Goal: Transaction & Acquisition: Book appointment/travel/reservation

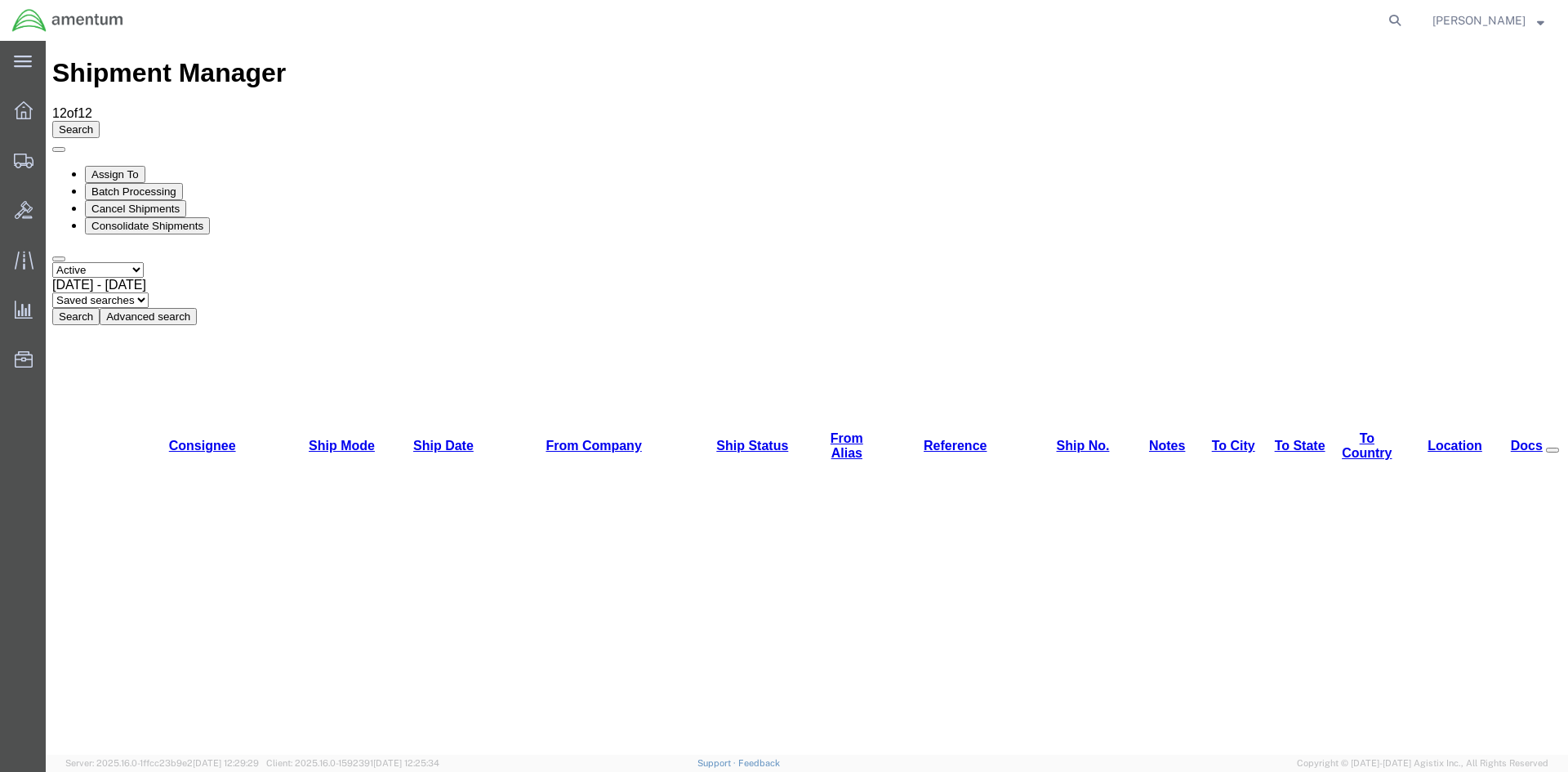
click at [99, 308] on button "Search" at bounding box center [76, 316] width 48 height 17
drag, startPoint x: 514, startPoint y: 109, endPoint x: 498, endPoint y: 111, distance: 16.1
click at [99, 308] on button "Search" at bounding box center [76, 316] width 48 height 17
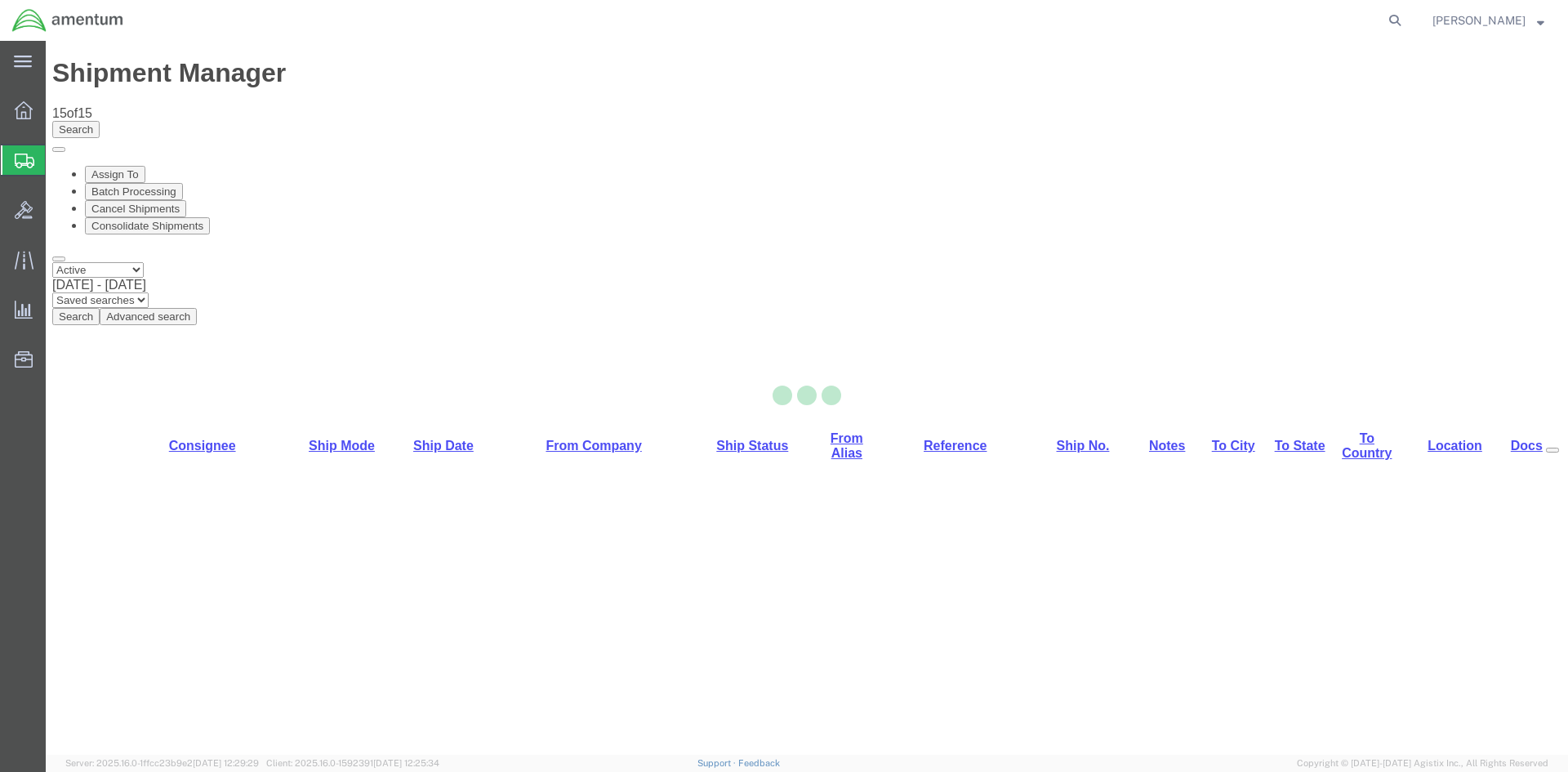
select select "42668"
select select "42717"
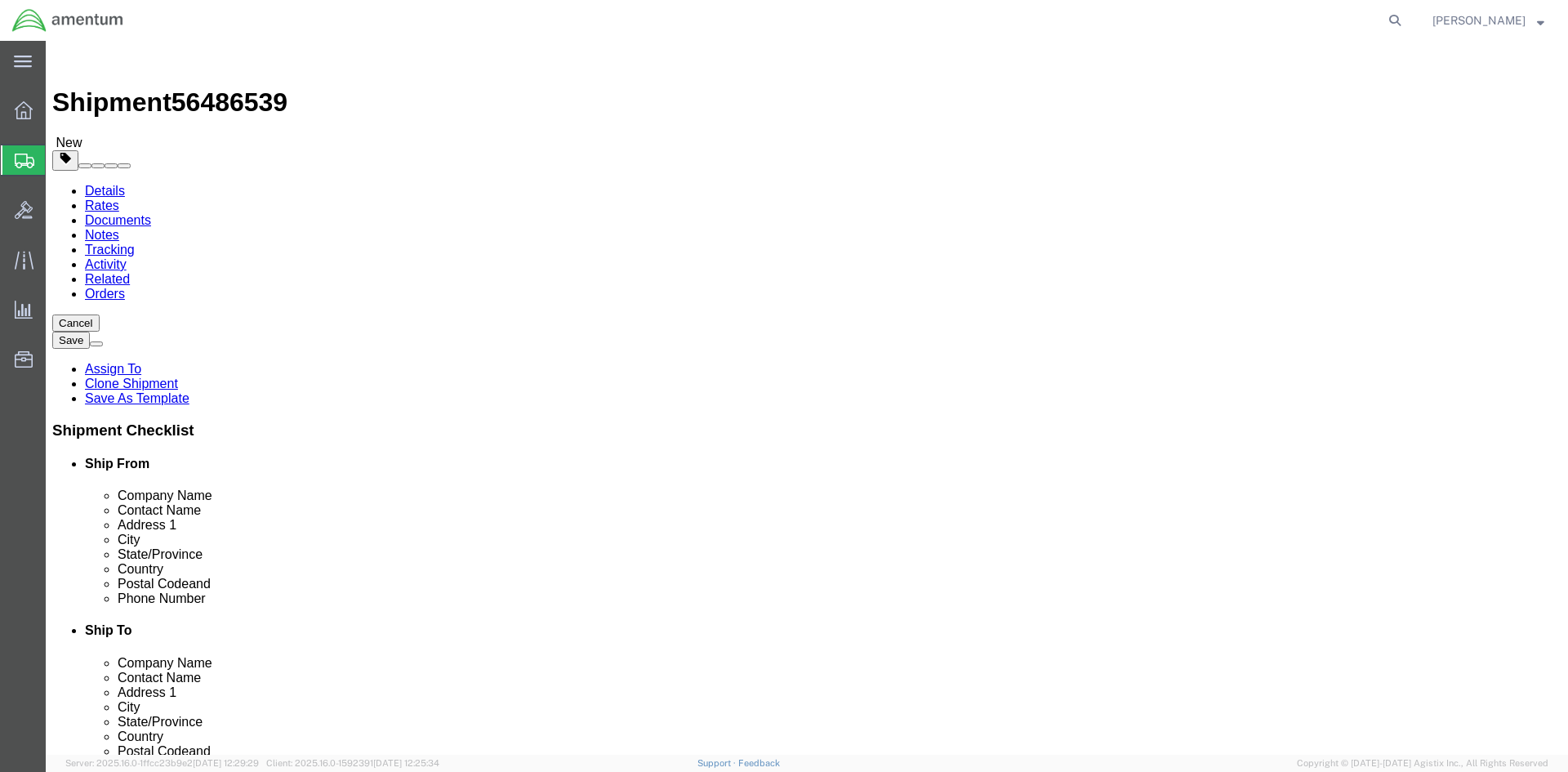
click button "Rate Shipment"
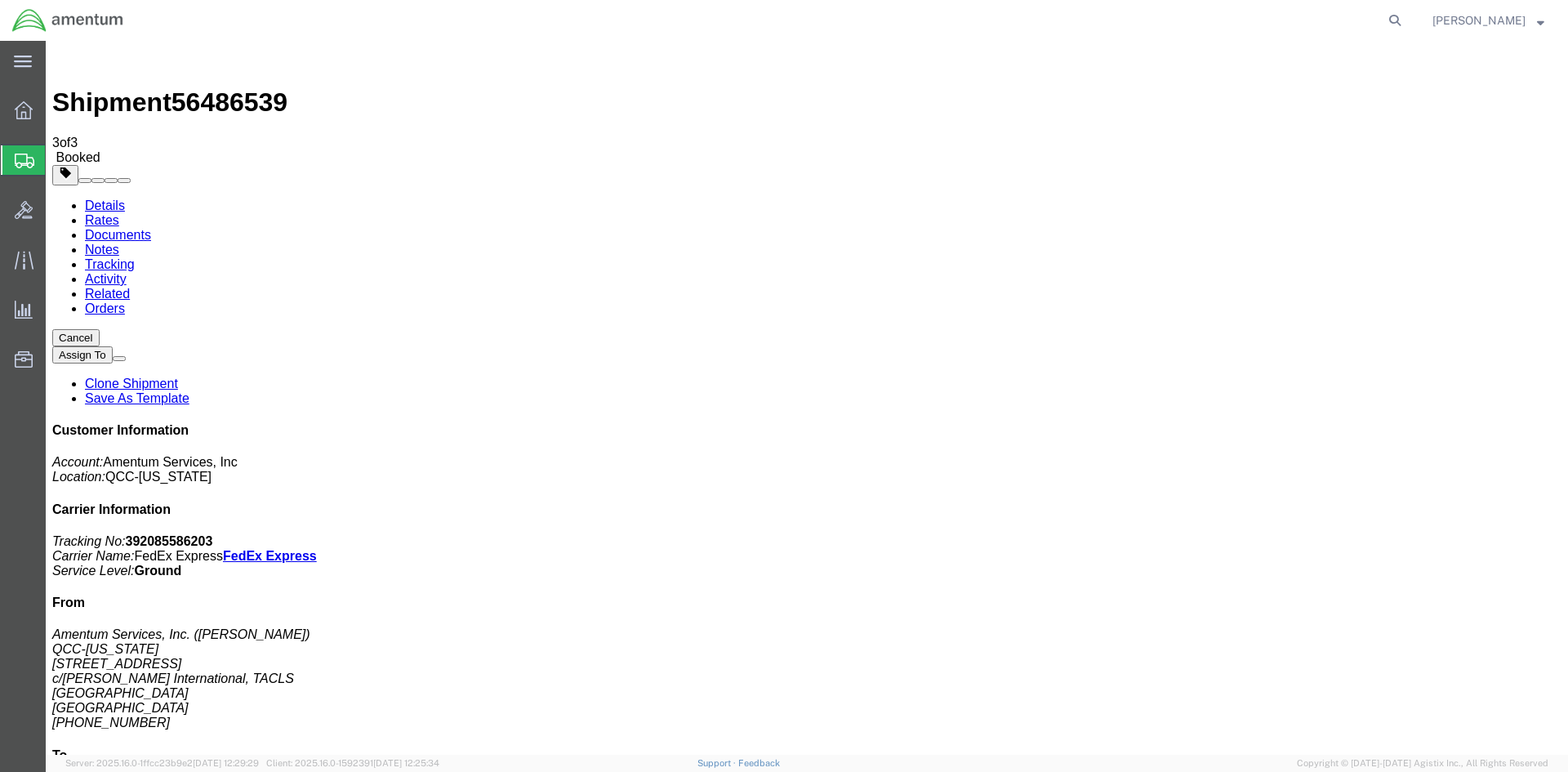
drag, startPoint x: 579, startPoint y: 289, endPoint x: 658, endPoint y: 283, distance: 79.2
copy td "392085586203"
drag, startPoint x: 70, startPoint y: 262, endPoint x: 684, endPoint y: 296, distance: 614.9
